Goal: Task Accomplishment & Management: Use online tool/utility

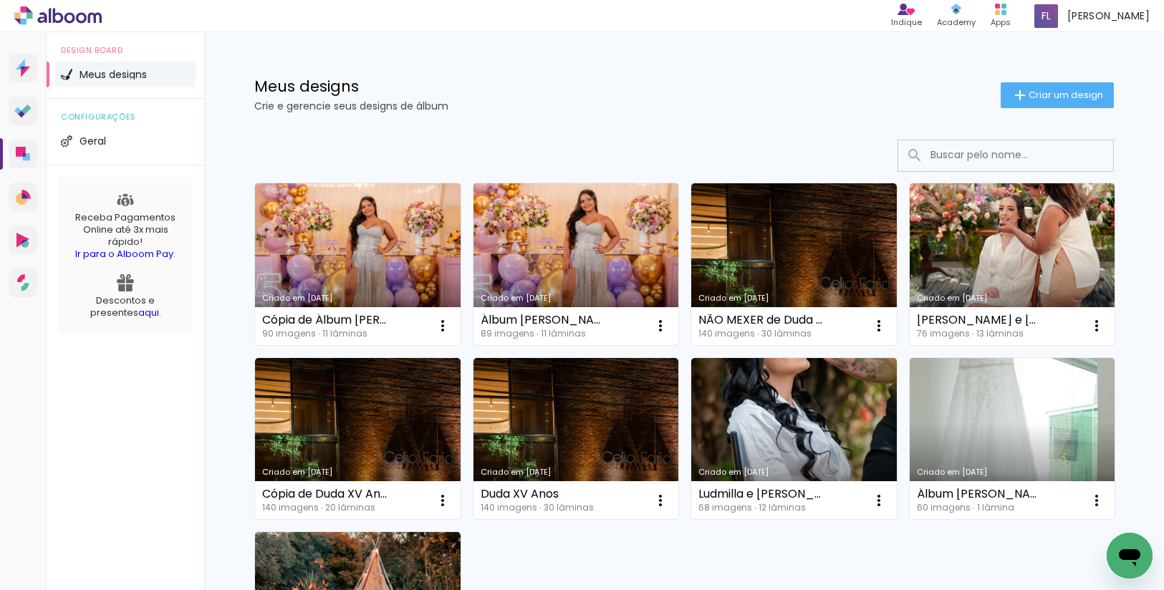
click at [590, 220] on link "Criado em [DATE]" at bounding box center [577, 264] width 206 height 162
click at [0, 0] on neon-animated-pages "Confirmar Cancelar" at bounding box center [0, 0] width 0 height 0
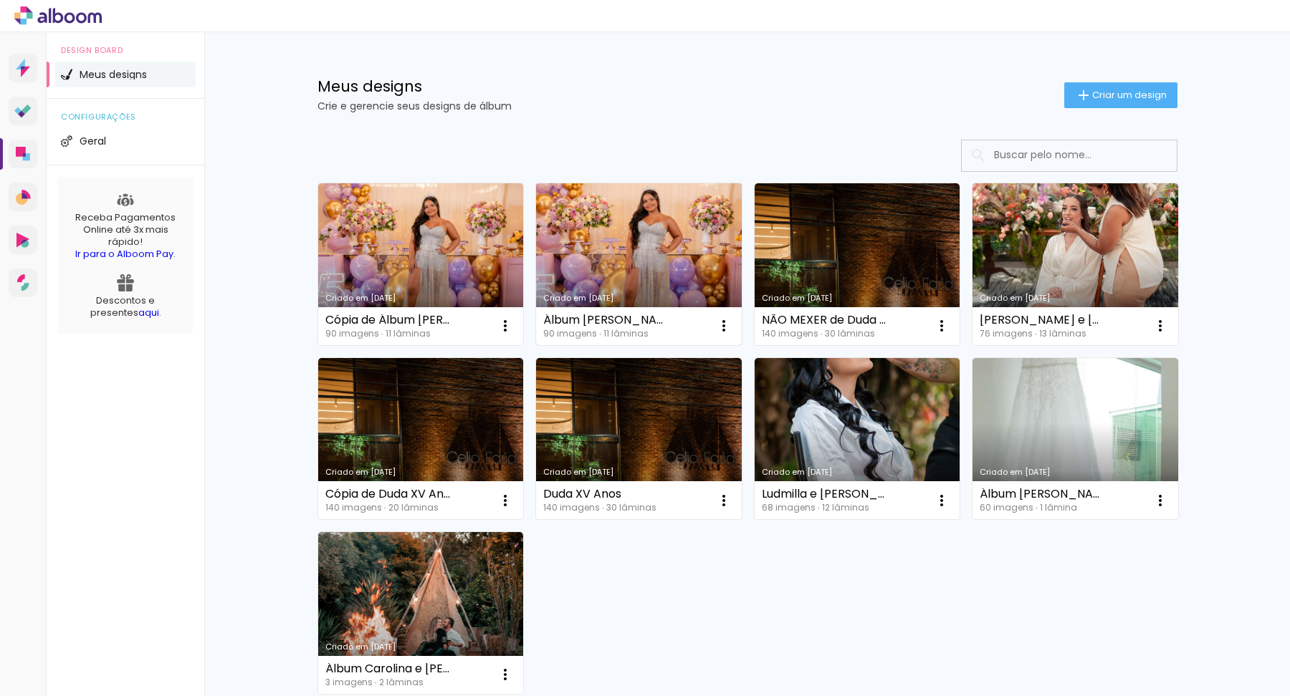
click at [653, 277] on link "Criado em [DATE]" at bounding box center [639, 264] width 206 height 162
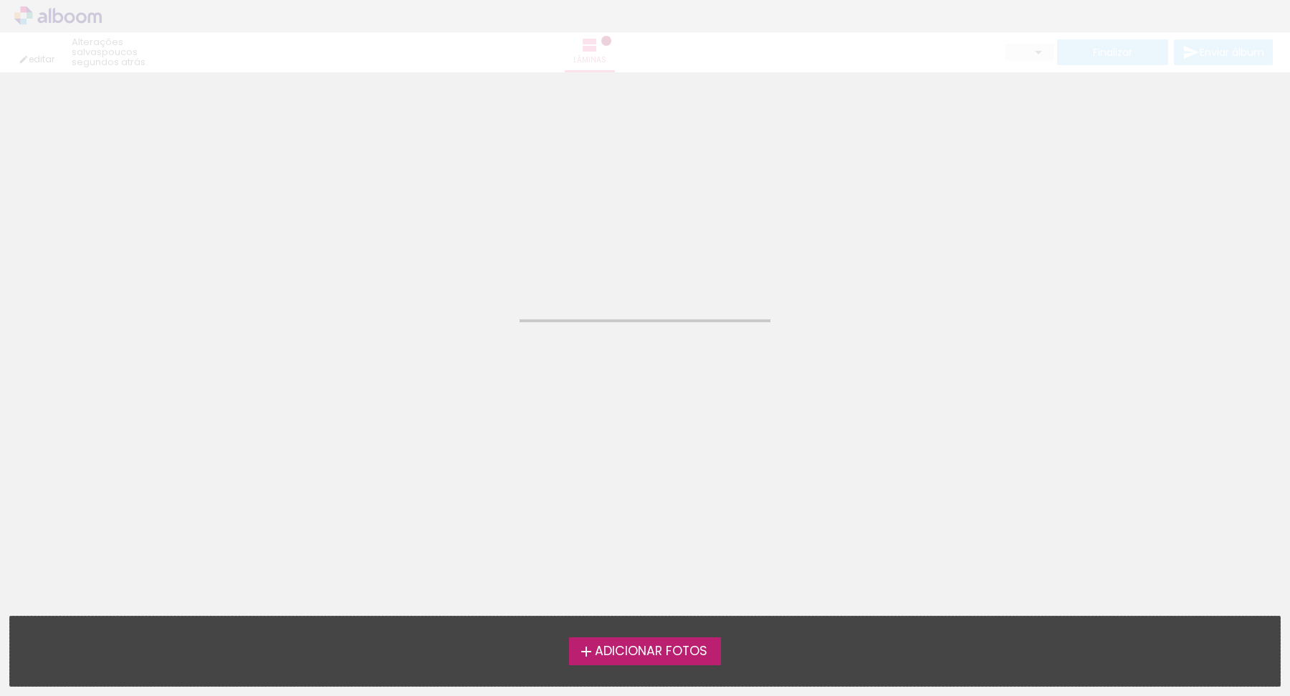
click at [653, 277] on neon-animated-pages "Confirmar Cancelar" at bounding box center [645, 384] width 1290 height 624
